Goal: Task Accomplishment & Management: Manage account settings

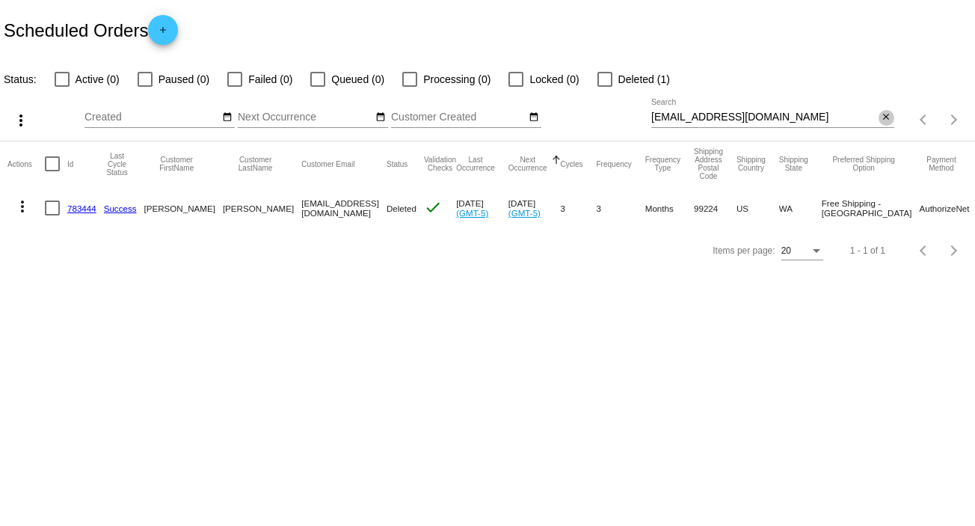
click at [885, 112] on mat-icon "close" at bounding box center [886, 117] width 10 height 12
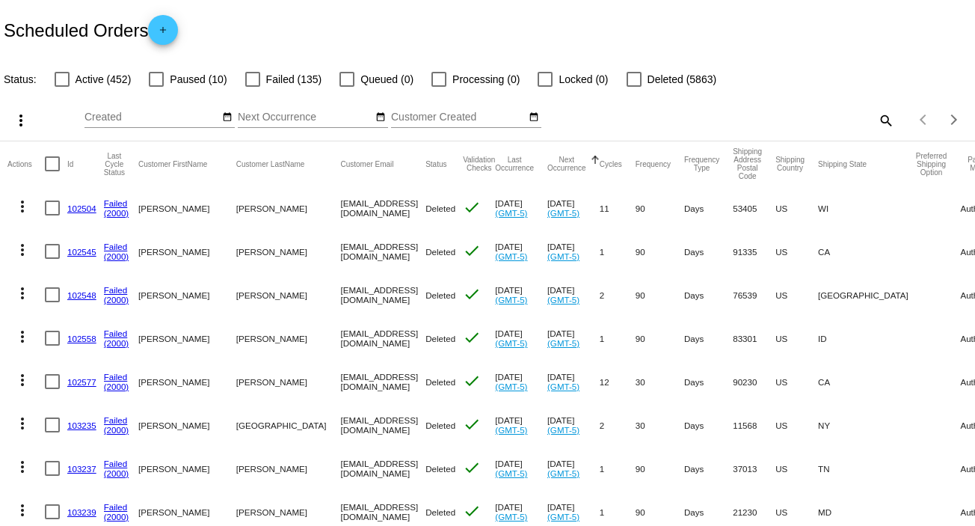
click at [876, 116] on mat-icon "search" at bounding box center [885, 119] width 18 height 23
click at [873, 116] on input "Search" at bounding box center [772, 117] width 243 height 12
paste input "[EMAIL_ADDRESS][DOMAIN_NAME]"
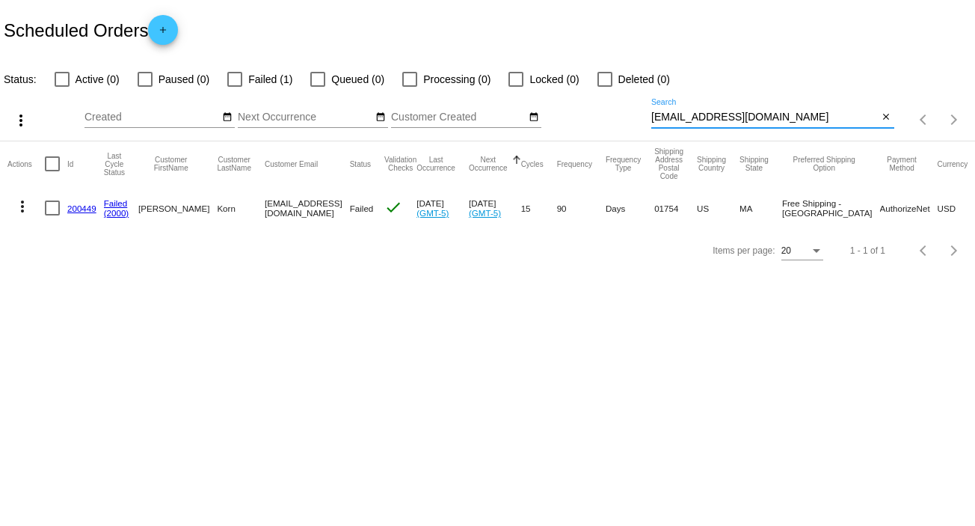
type input "[EMAIL_ADDRESS][DOMAIN_NAME]"
click at [21, 207] on mat-icon "more_vert" at bounding box center [22, 206] width 18 height 18
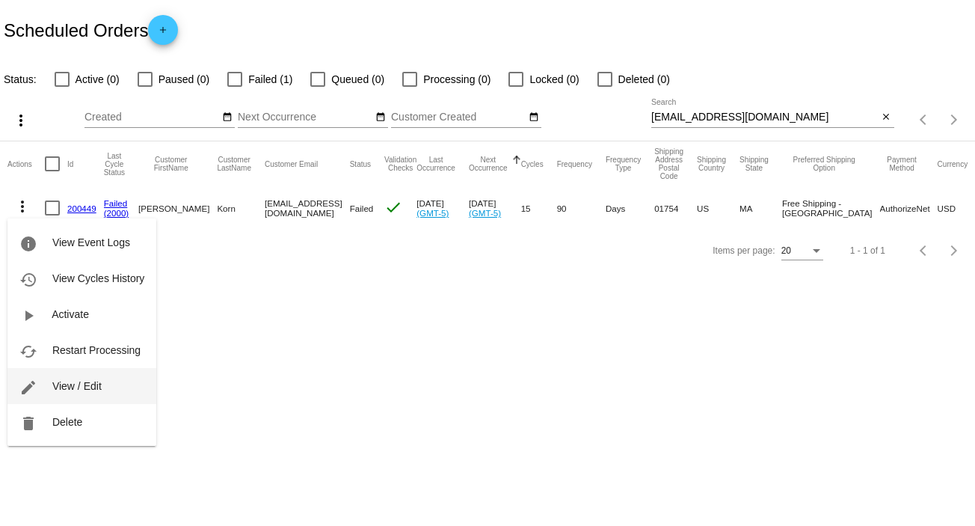
click at [102, 389] on button "edit View / Edit" at bounding box center [81, 386] width 149 height 36
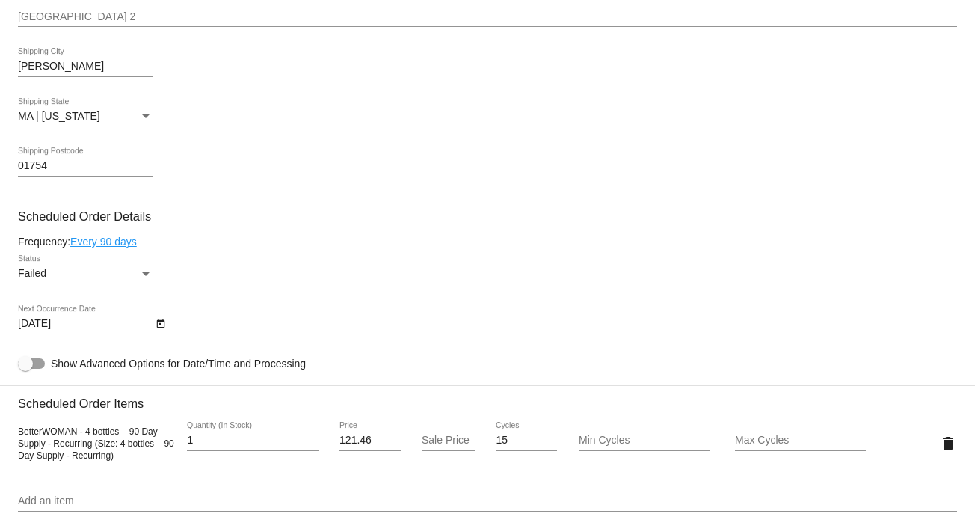
scroll to position [727, 0]
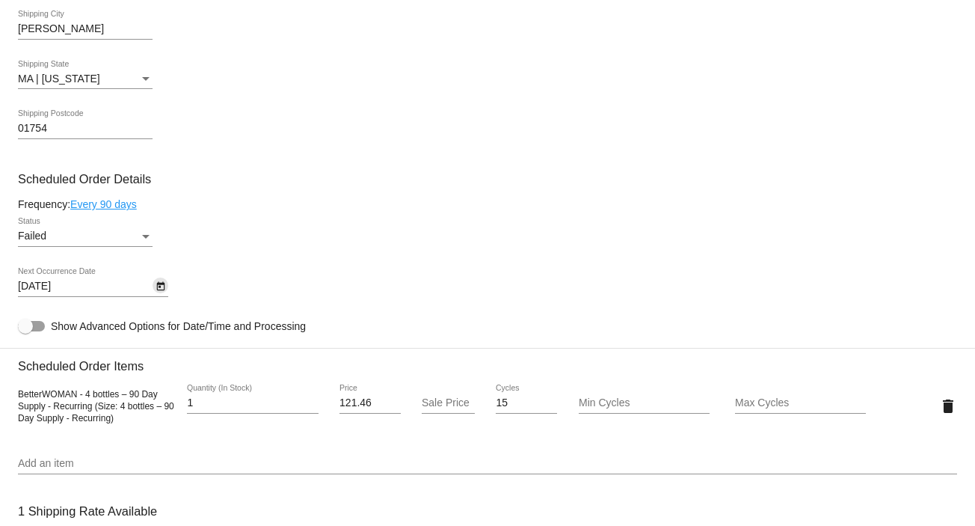
click at [167, 285] on button "Open calendar" at bounding box center [160, 285] width 16 height 16
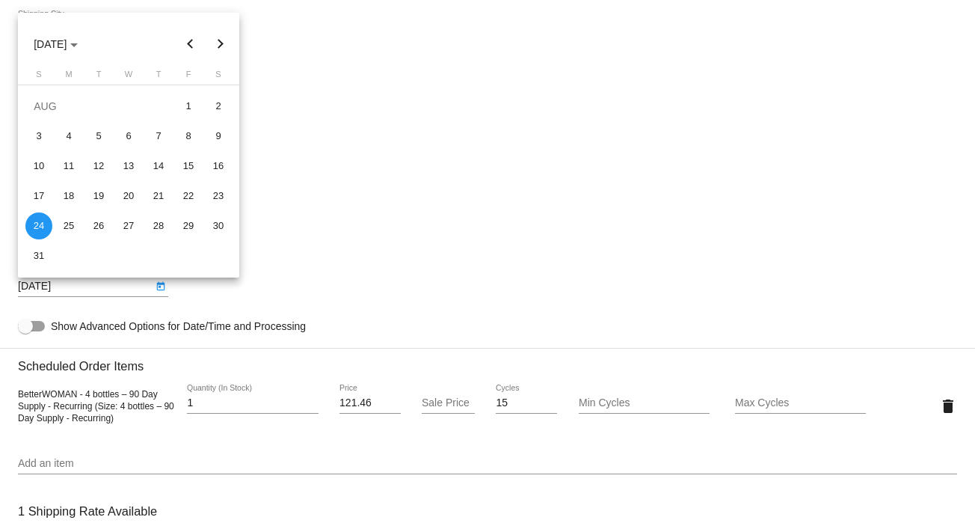
click at [217, 38] on button "Next month" at bounding box center [221, 44] width 30 height 30
click at [221, 40] on button "Next month" at bounding box center [221, 44] width 30 height 30
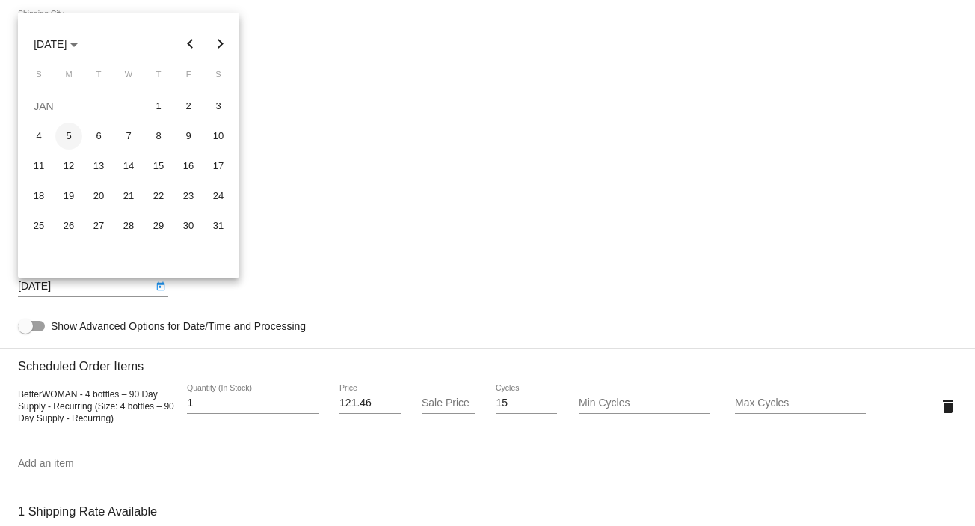
click at [68, 134] on div "5" at bounding box center [68, 136] width 27 height 27
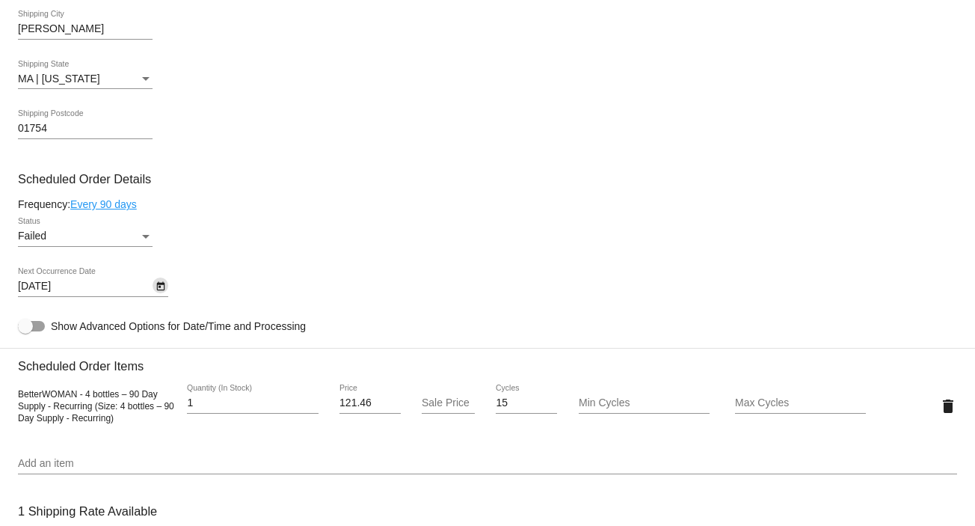
click at [161, 283] on icon "Open calendar" at bounding box center [160, 286] width 10 height 18
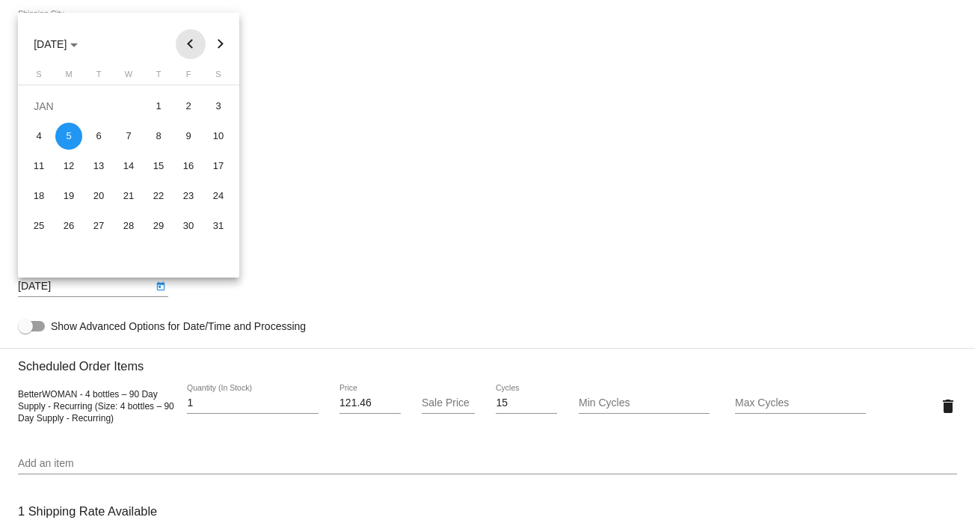
click at [188, 45] on button "Previous month" at bounding box center [191, 44] width 30 height 30
click at [187, 42] on button "Previous month" at bounding box center [191, 44] width 30 height 30
click at [215, 38] on button "Next month" at bounding box center [221, 44] width 30 height 30
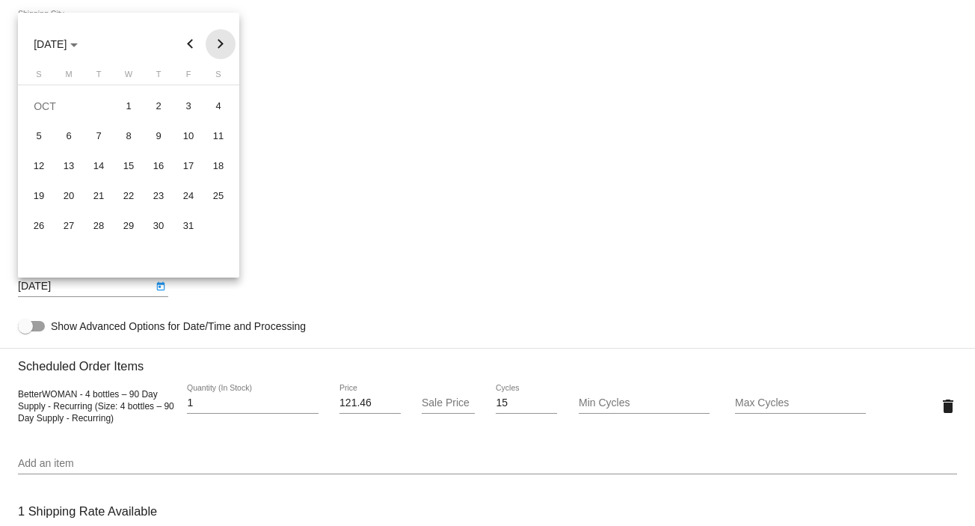
click at [215, 38] on button "Next month" at bounding box center [221, 44] width 30 height 30
click at [185, 40] on button "Previous month" at bounding box center [191, 44] width 30 height 30
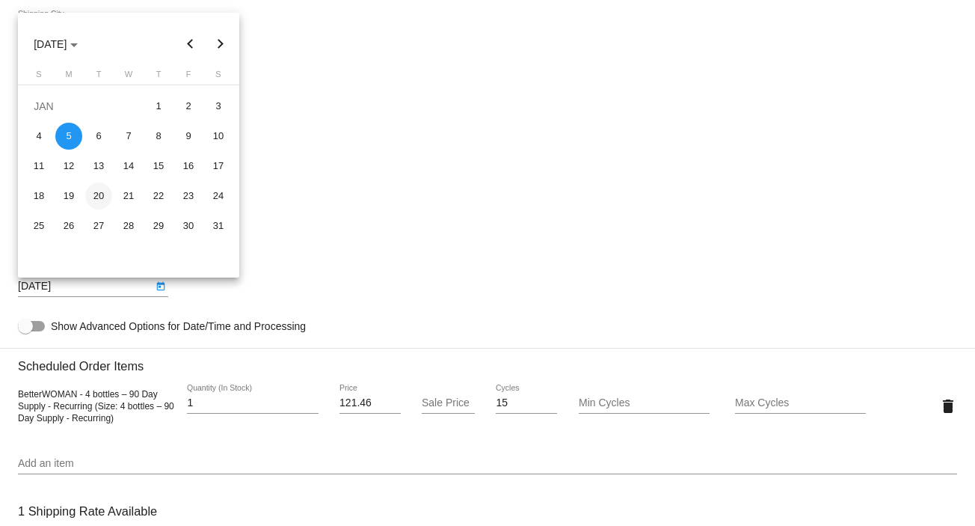
click at [101, 194] on div "20" at bounding box center [98, 195] width 27 height 27
type input "[DATE]"
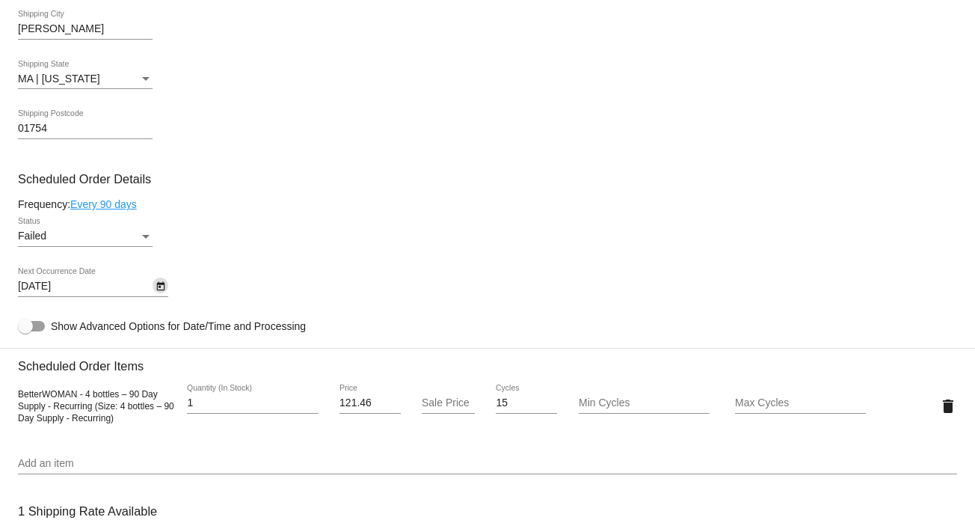
click at [149, 230] on div "Failed Status" at bounding box center [85, 232] width 135 height 29
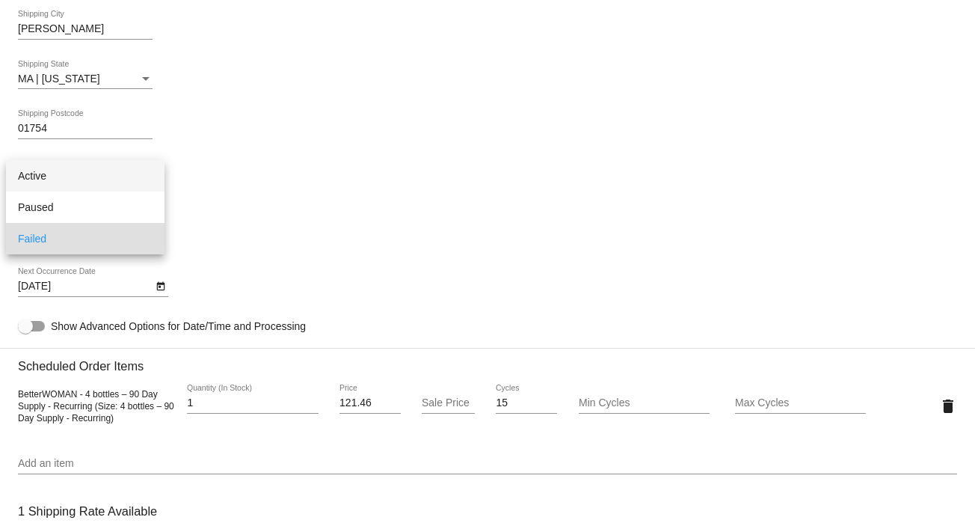
click at [119, 177] on span "Active" at bounding box center [85, 175] width 135 height 31
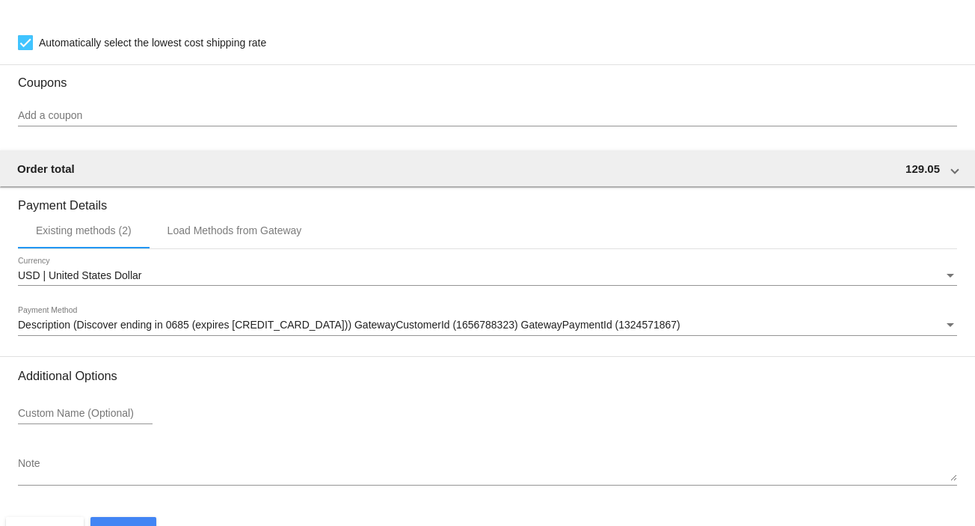
scroll to position [1322, 0]
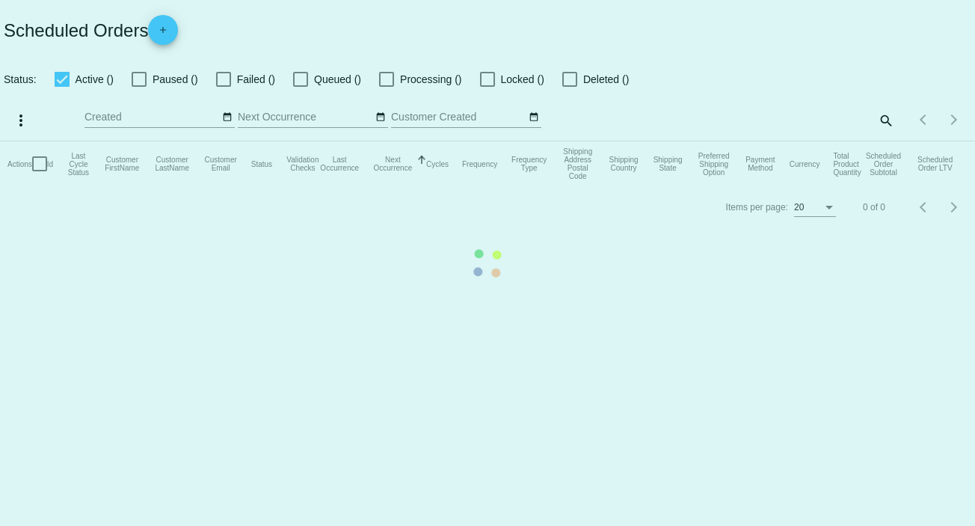
checkbox input "false"
